Goal: Check status: Check status

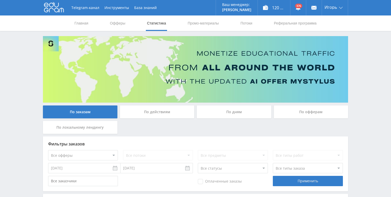
click at [293, 112] on div "По офферам" at bounding box center [311, 112] width 74 height 13
click at [0, 0] on input "По офферам" at bounding box center [0, 0] width 0 height 0
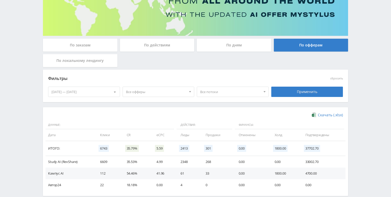
scroll to position [68, 0]
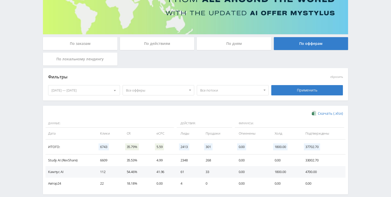
click at [91, 92] on div "[DATE] — [DATE]" at bounding box center [83, 91] width 71 height 10
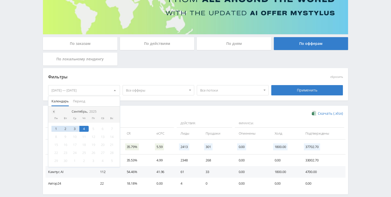
click at [54, 112] on span at bounding box center [53, 112] width 3 height 3
click at [66, 129] on div "1" at bounding box center [65, 129] width 9 height 6
click at [113, 111] on span at bounding box center [114, 112] width 3 height 3
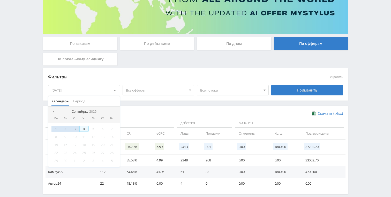
click at [84, 130] on div "4" at bounding box center [83, 129] width 9 height 6
click at [302, 91] on div "Применить" at bounding box center [307, 90] width 72 height 10
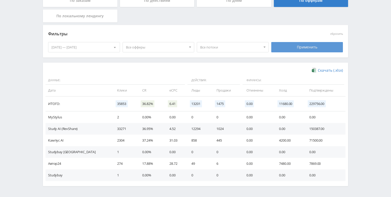
scroll to position [122, 0]
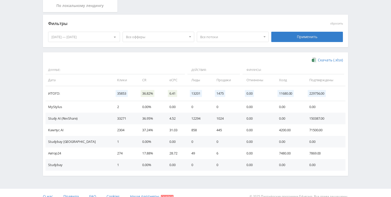
click at [311, 119] on td "150387.00" at bounding box center [324, 119] width 41 height 12
click at [310, 119] on td "150387.00" at bounding box center [324, 119] width 41 height 12
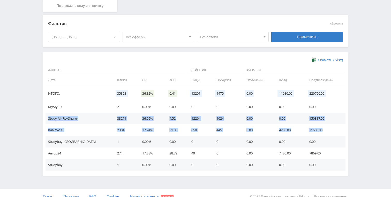
drag, startPoint x: 46, startPoint y: 119, endPoint x: 326, endPoint y: 132, distance: 280.1
click at [326, 132] on tbody "MyStylus 2 0.00% 0.00 0 0 0.00 0.00 0.00 Study AI (RevShare) 33271 36.95% 4.52 …" at bounding box center [195, 136] width 300 height 70
click at [326, 132] on td "71500.00" at bounding box center [324, 131] width 41 height 12
drag, startPoint x: 328, startPoint y: 121, endPoint x: 47, endPoint y: 119, distance: 281.6
click at [47, 119] on tr "Study AI (RevShare) 33271 36.95% 4.52 12294 1024 0.00 0.00 150387.00" at bounding box center [195, 119] width 300 height 12
